Goal: Information Seeking & Learning: Learn about a topic

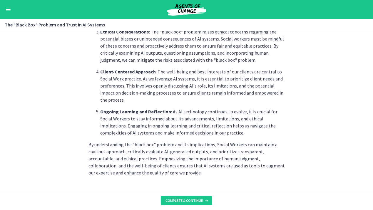
scroll to position [306, 0]
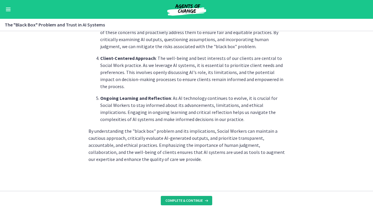
click at [191, 201] on span "Complete & continue" at bounding box center [184, 201] width 37 height 5
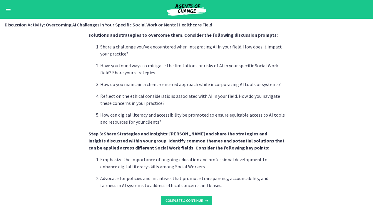
scroll to position [243, 0]
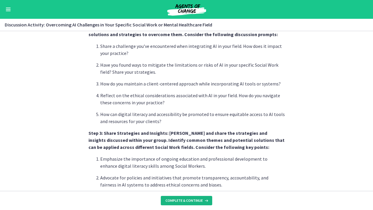
click at [184, 200] on span "Complete & continue" at bounding box center [184, 201] width 37 height 5
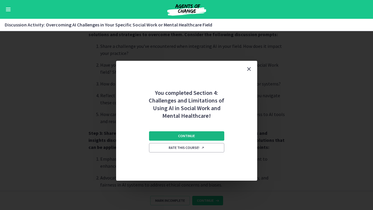
click at [195, 134] on button "Continue" at bounding box center [186, 136] width 75 height 9
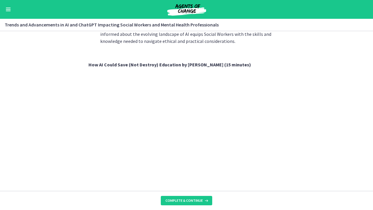
scroll to position [417, 0]
